Goal: Transaction & Acquisition: Purchase product/service

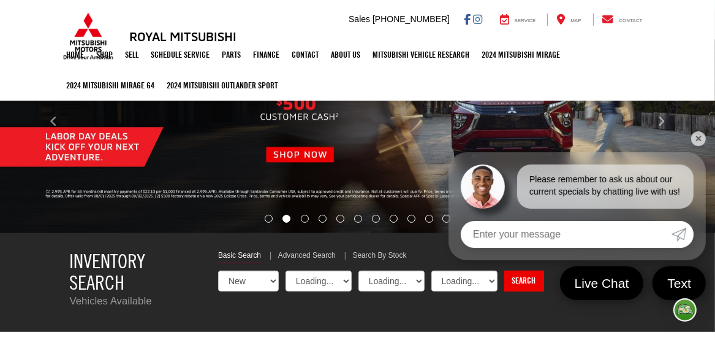
select select "Mitsubishi"
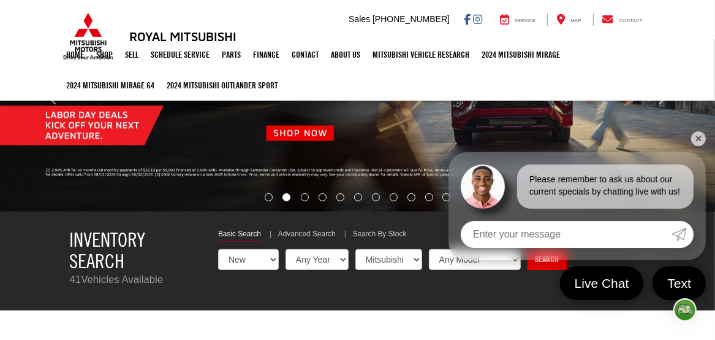
scroll to position [184, 0]
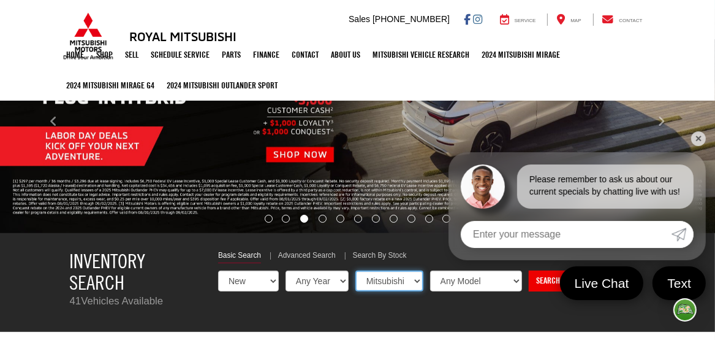
click at [414, 280] on select "Any Make Mitsubishi" at bounding box center [390, 280] width 68 height 21
select select "Choose Make from the dropdown"
click at [356, 270] on select "Any Make Mitsubishi" at bounding box center [390, 280] width 68 height 21
click at [517, 284] on select "Any Model Eclipse Cross Outlander Outlander PHEV Outlander Sport" at bounding box center [475, 280] width 93 height 21
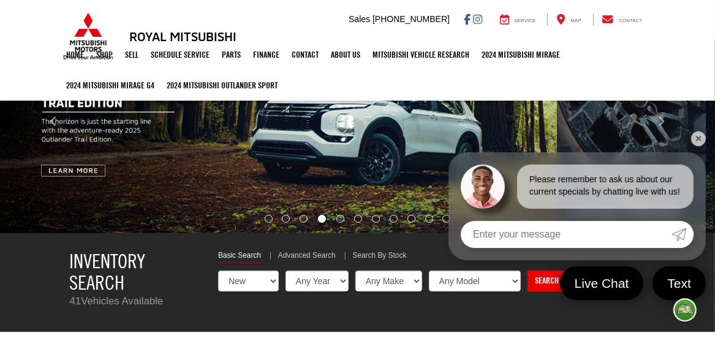
click at [584, 311] on div "Inventory Search 41 Vehicles Available Filter Your Search Basic Search Advanced…" at bounding box center [358, 282] width 595 height 98
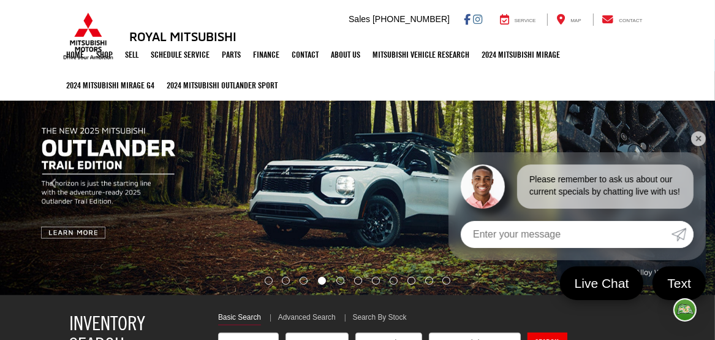
scroll to position [0, 0]
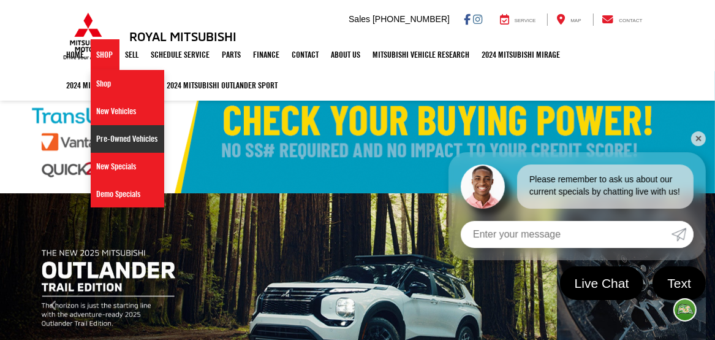
click at [113, 136] on link "Pre-Owned Vehicles" at bounding box center [128, 139] width 74 height 28
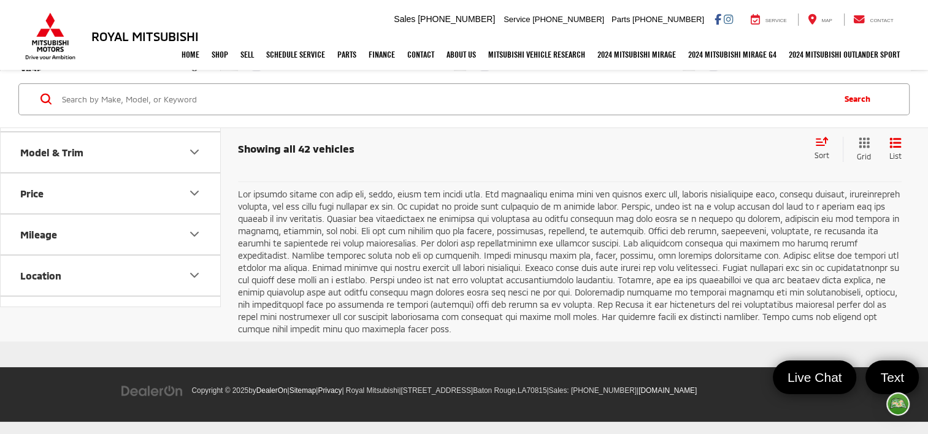
scroll to position [4879, 0]
click at [715, 163] on link "Next" at bounding box center [774, 152] width 41 height 22
